Goal: Browse casually

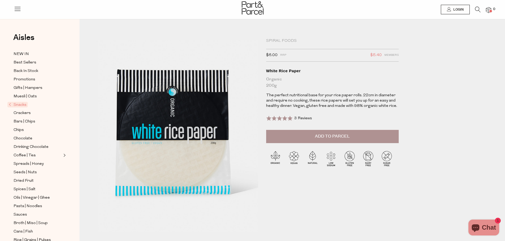
scroll to position [26, 0]
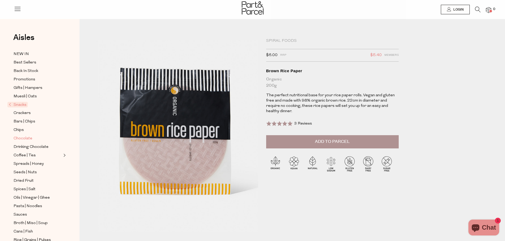
click at [22, 136] on span "Chocolate" at bounding box center [23, 139] width 19 height 6
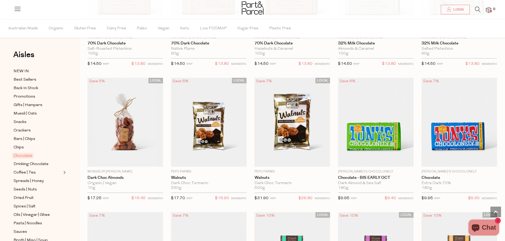
scroll to position [954, 0]
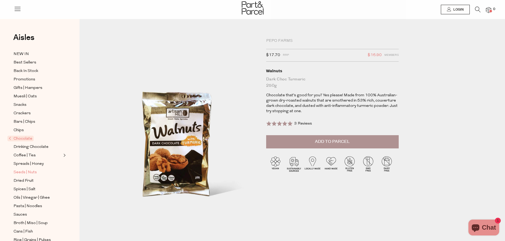
click at [23, 170] on span "Seeds | Nuts" at bounding box center [25, 173] width 23 height 6
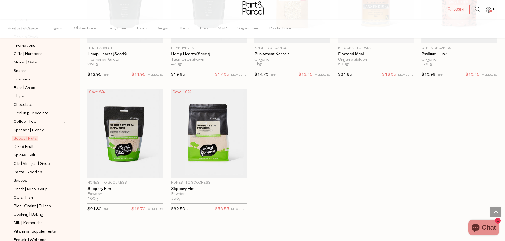
scroll to position [79, 0]
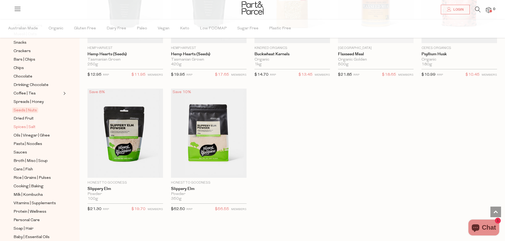
click at [29, 124] on span "Spices | Salt" at bounding box center [25, 127] width 22 height 6
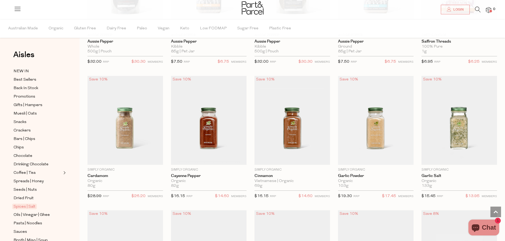
scroll to position [550, 0]
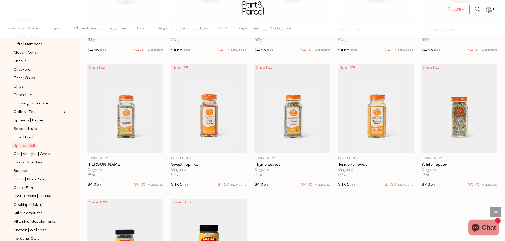
scroll to position [79, 0]
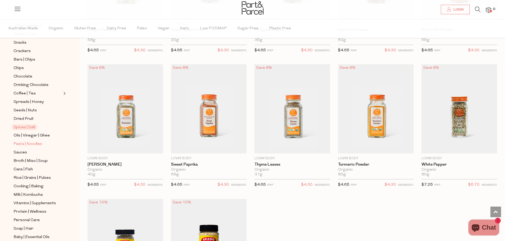
click at [30, 141] on span "Pasta | Noodles" at bounding box center [28, 144] width 29 height 6
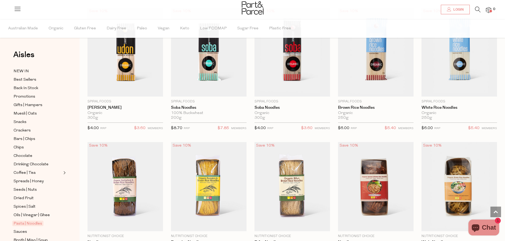
scroll to position [1010, 0]
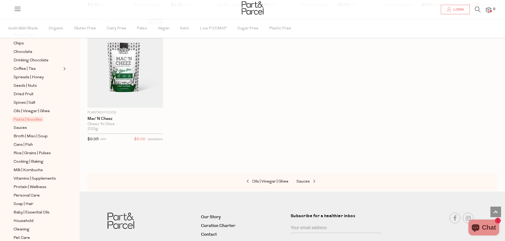
scroll to position [127, 0]
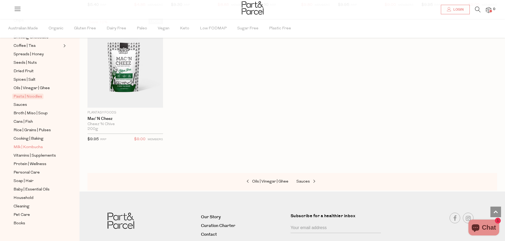
click at [34, 144] on span "Milk | Kombucha" at bounding box center [28, 147] width 29 height 6
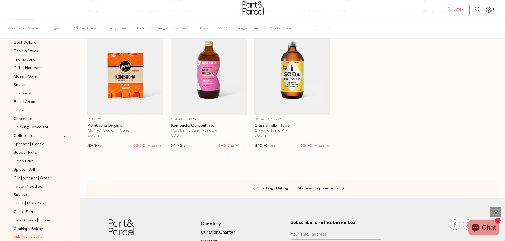
scroll to position [127, 0]
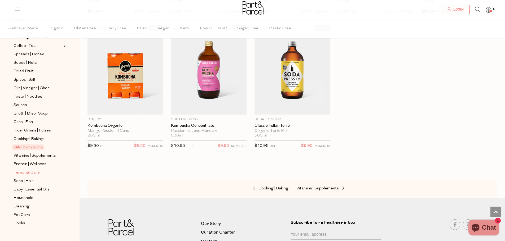
click at [27, 170] on span "Personal Care" at bounding box center [27, 173] width 26 height 6
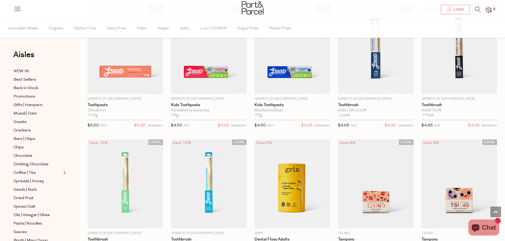
scroll to position [1010, 0]
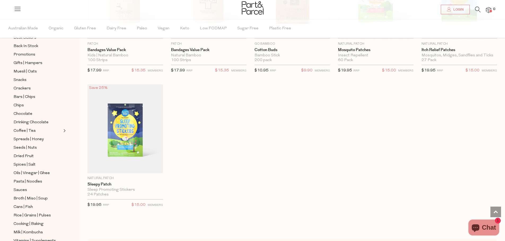
scroll to position [127, 0]
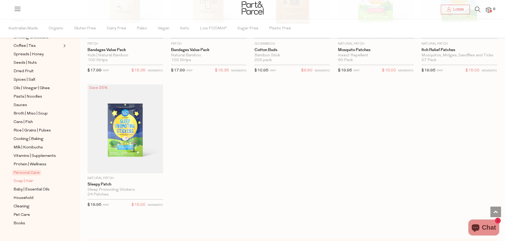
click at [28, 178] on span "Soap | Hair" at bounding box center [24, 181] width 20 height 6
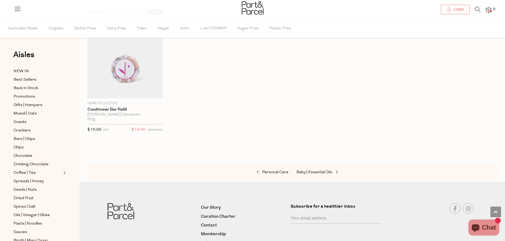
scroll to position [127, 0]
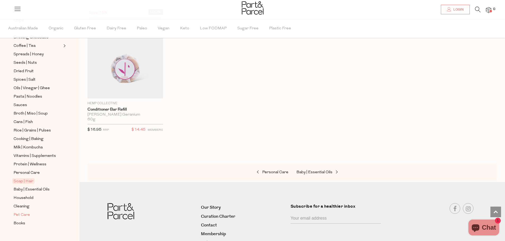
click at [21, 212] on span "Pet Care" at bounding box center [22, 215] width 16 height 6
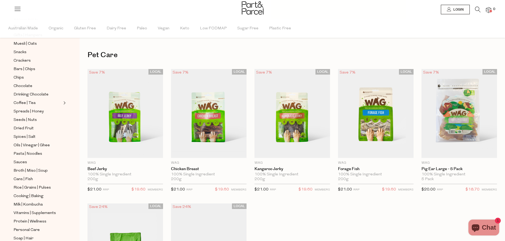
scroll to position [79, 0]
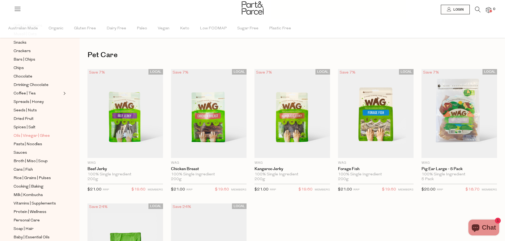
click at [36, 133] on span "Oils | Vinegar | Ghee" at bounding box center [32, 136] width 36 height 6
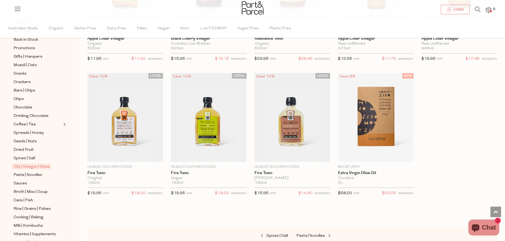
scroll to position [127, 0]
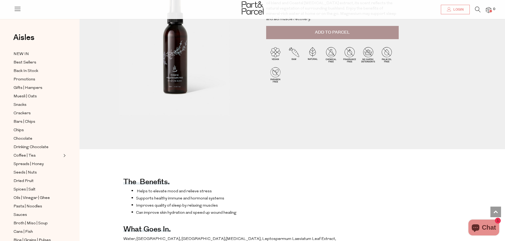
scroll to position [26, 0]
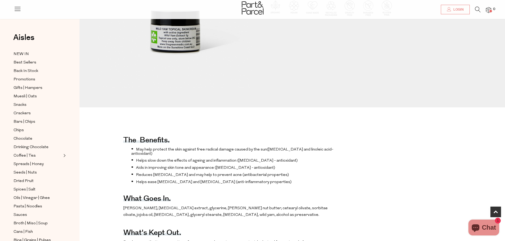
scroll to position [106, 0]
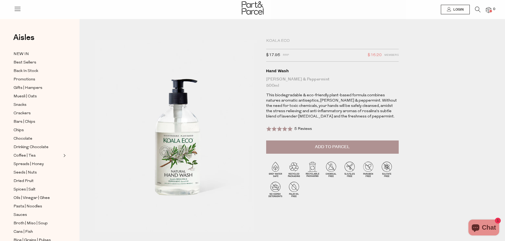
click at [303, 129] on span "5 Reviews" at bounding box center [303, 129] width 18 height 4
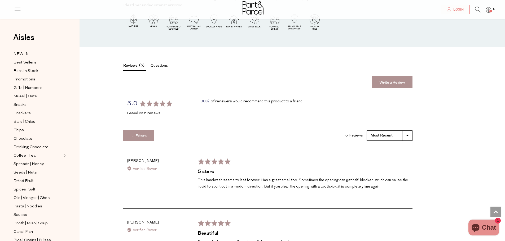
scroll to position [725, 0]
